Goal: Task Accomplishment & Management: Manage account settings

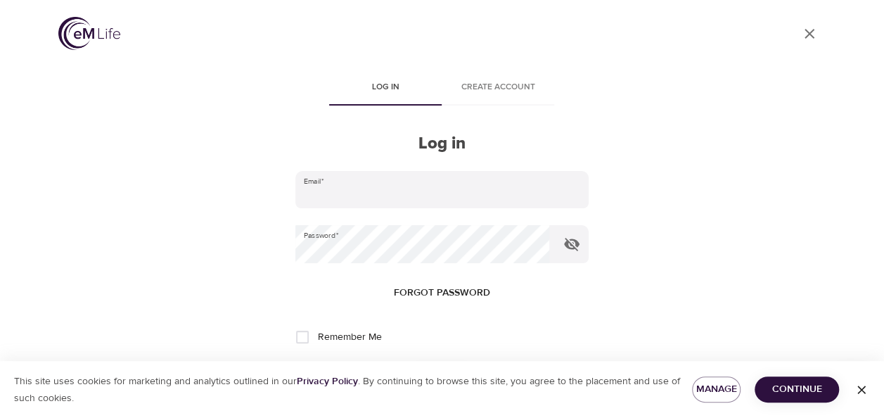
type input "[EMAIL_ADDRESS][DOMAIN_NAME]"
click at [338, 336] on span "Remember Me" at bounding box center [349, 337] width 64 height 15
click at [317, 336] on input "Remember Me" at bounding box center [303, 337] width 30 height 30
checkbox input "true"
click at [865, 390] on icon "button" at bounding box center [862, 390] width 14 height 14
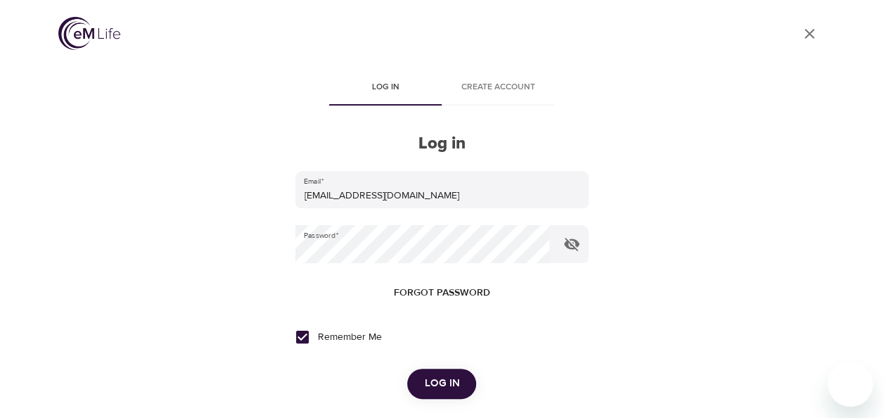
click at [447, 380] on span "Log in" at bounding box center [441, 383] width 35 height 18
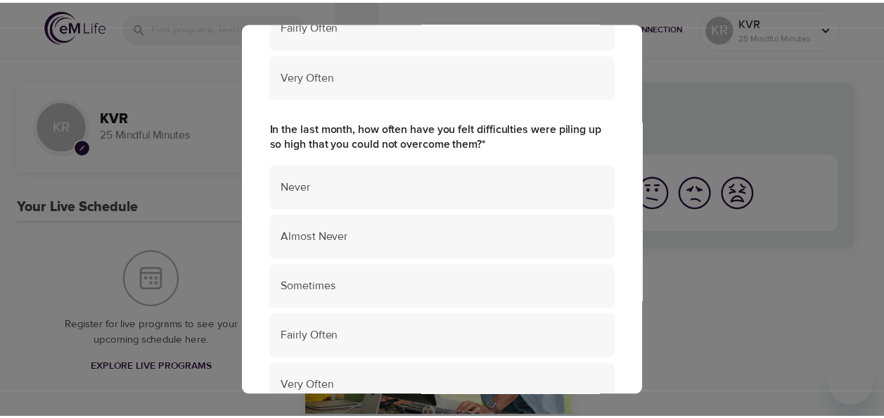
scroll to position [1116, 0]
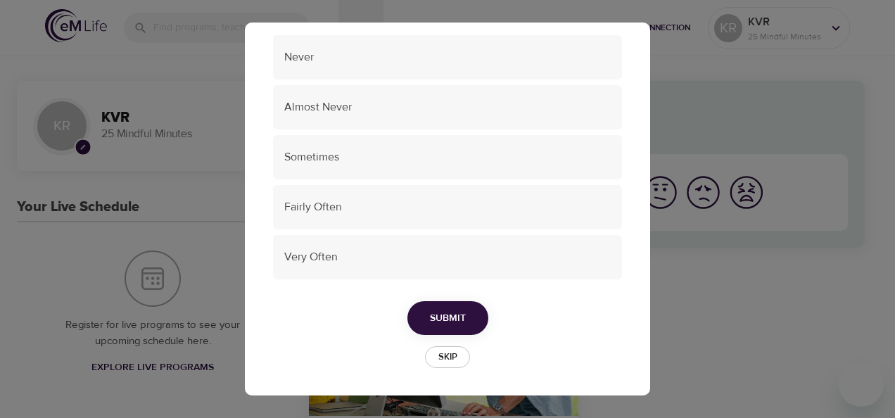
click at [440, 357] on span "Skip" at bounding box center [447, 357] width 31 height 16
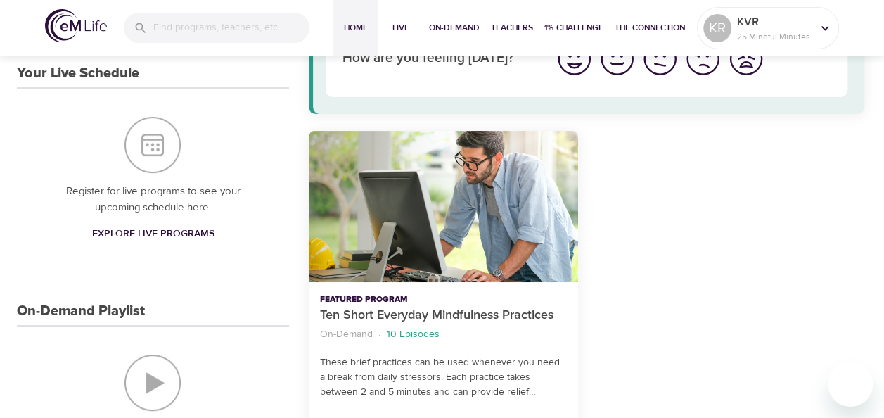
scroll to position [352, 0]
